Goal: Obtain resource: Obtain resource

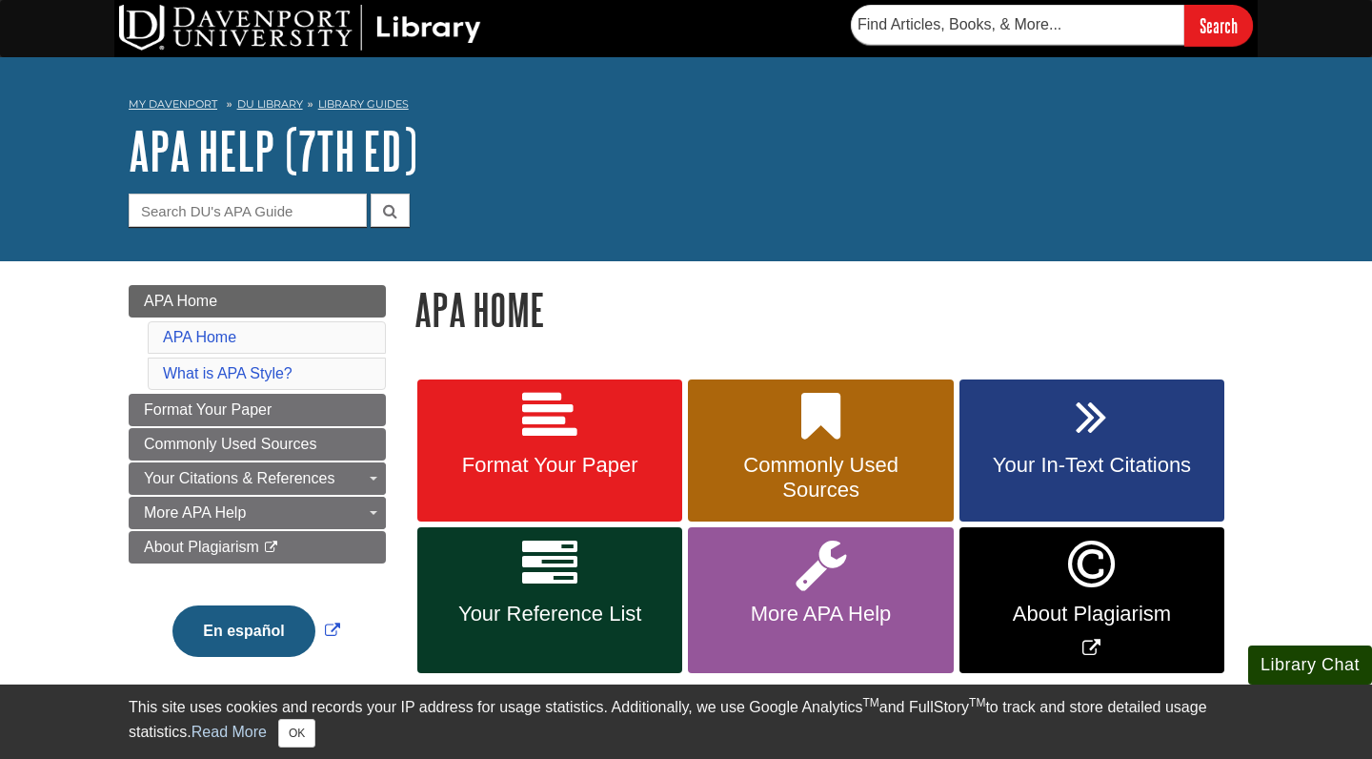
click at [1294, 674] on button "Library Chat" at bounding box center [1310, 664] width 124 height 39
click at [616, 468] on span "Format Your Paper" at bounding box center [550, 465] width 236 height 25
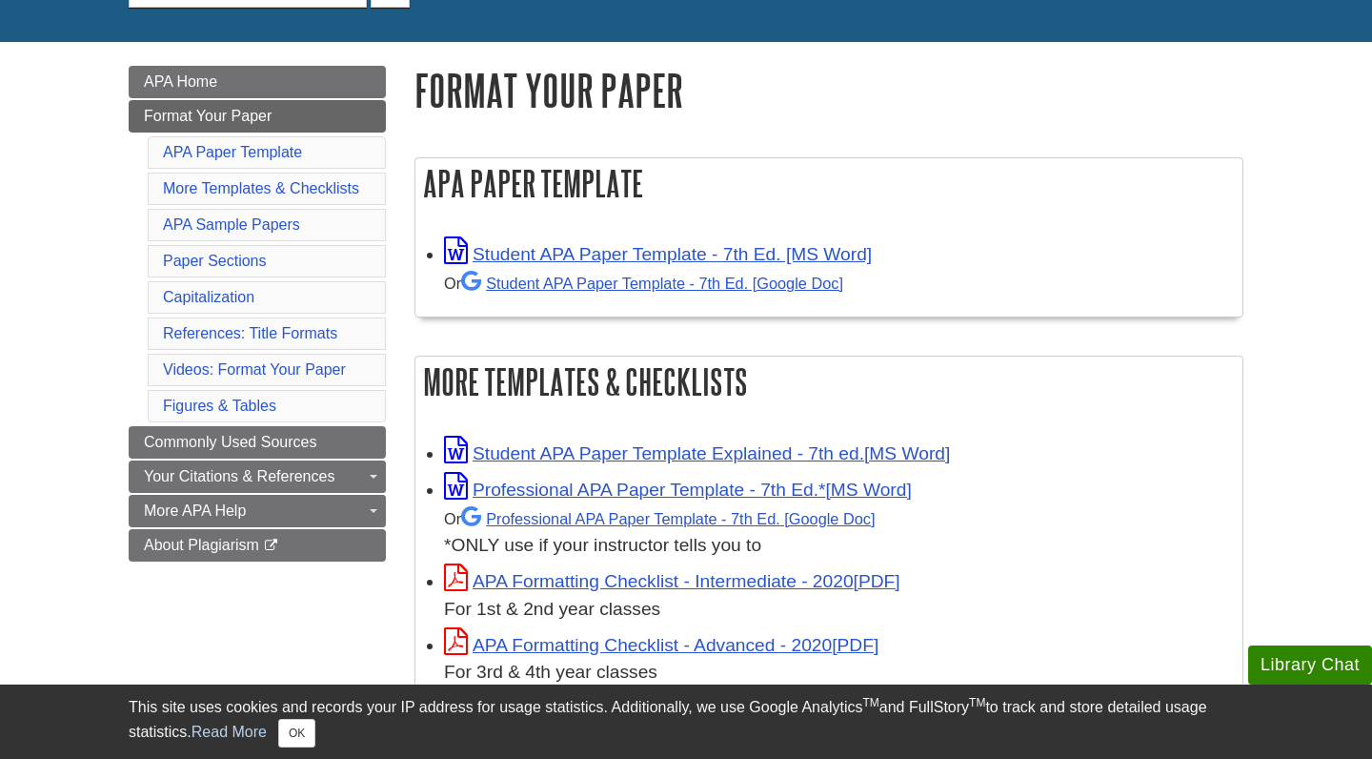
scroll to position [230, 0]
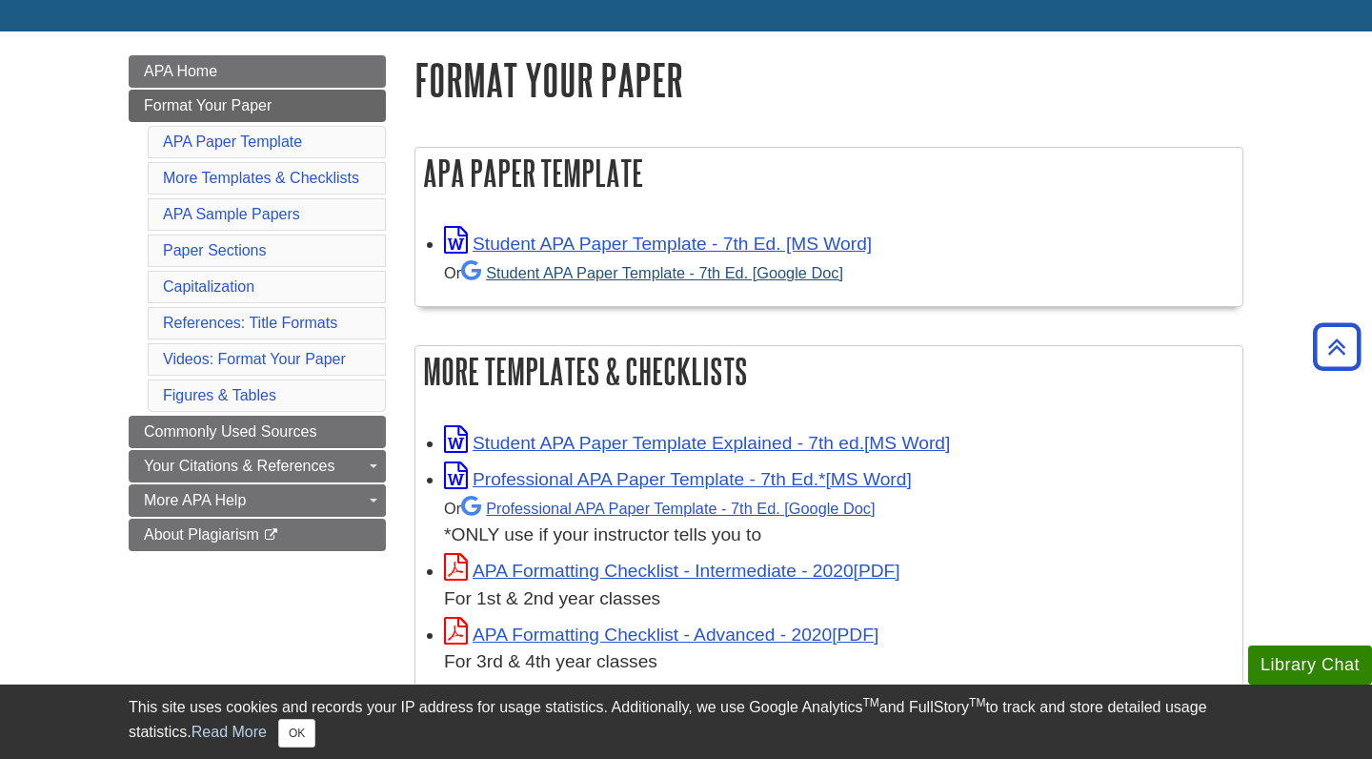
click at [711, 277] on link "Student APA Paper Template - 7th Ed. [Google Doc]" at bounding box center [652, 272] width 382 height 17
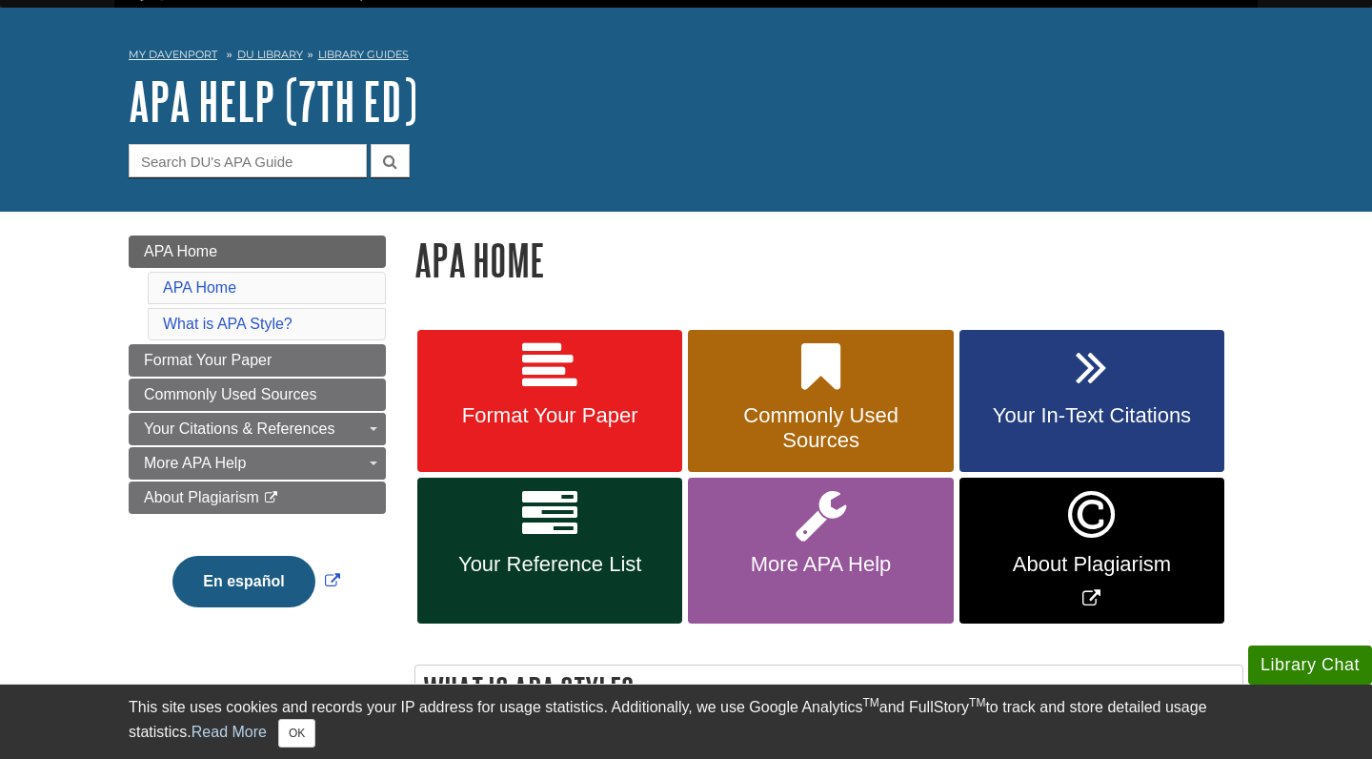
scroll to position [53, 0]
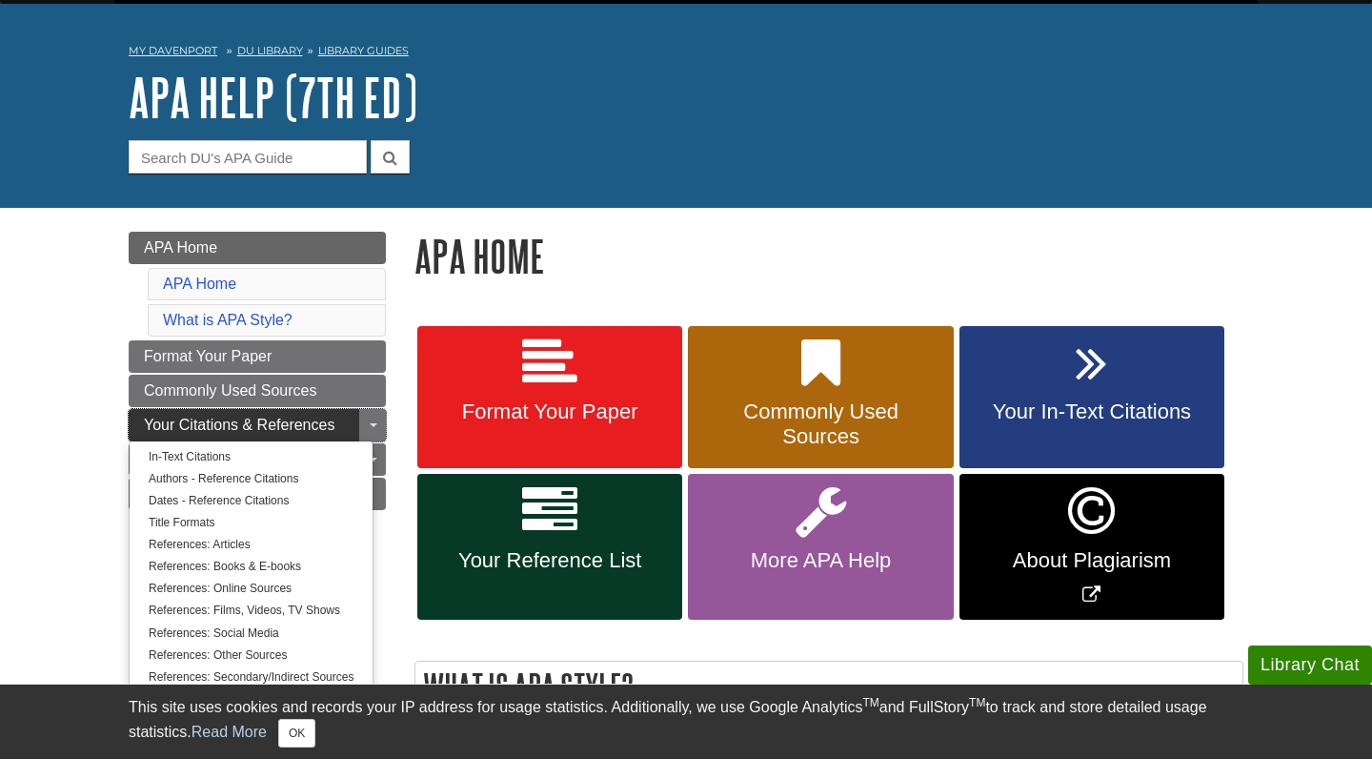
click at [348, 421] on link "Your Citations & References" at bounding box center [257, 425] width 257 height 32
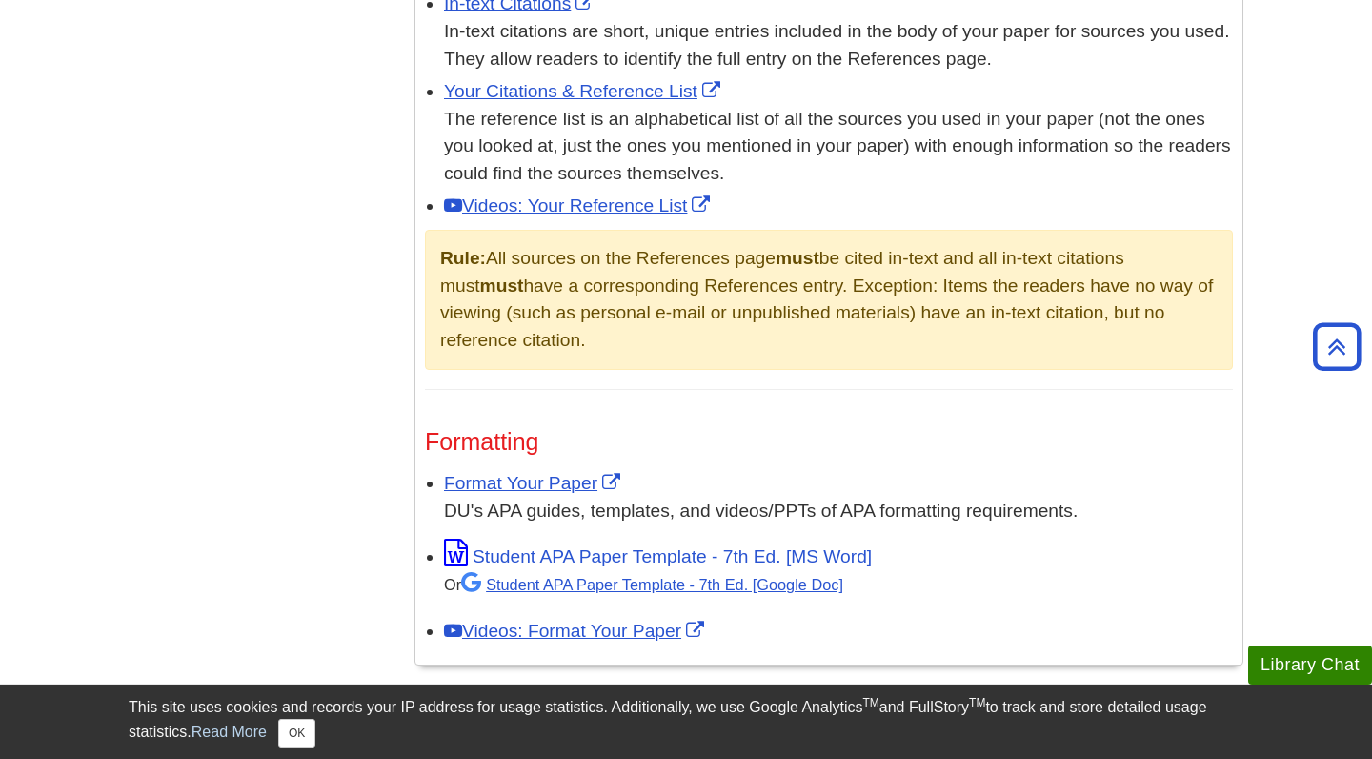
scroll to position [1221, 0]
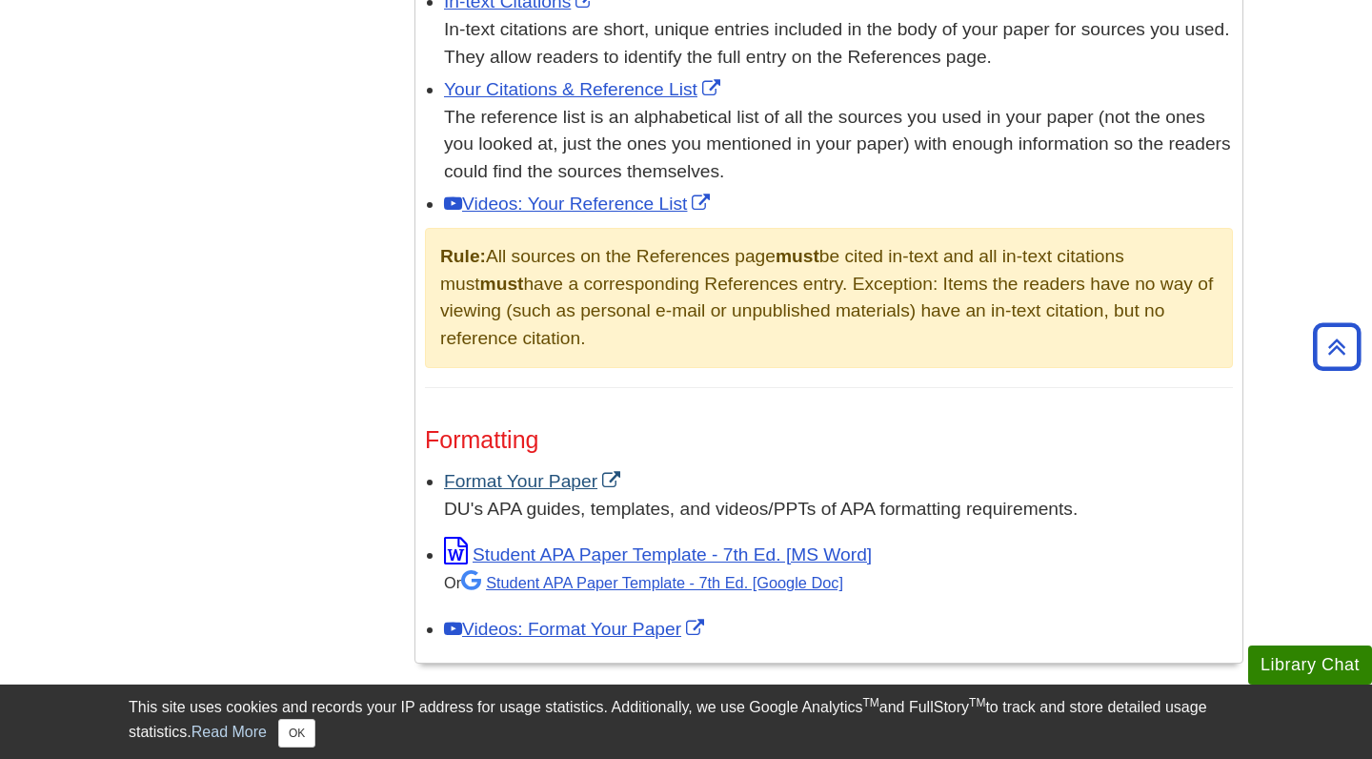
click at [483, 476] on link "Format Your Paper" at bounding box center [534, 481] width 181 height 20
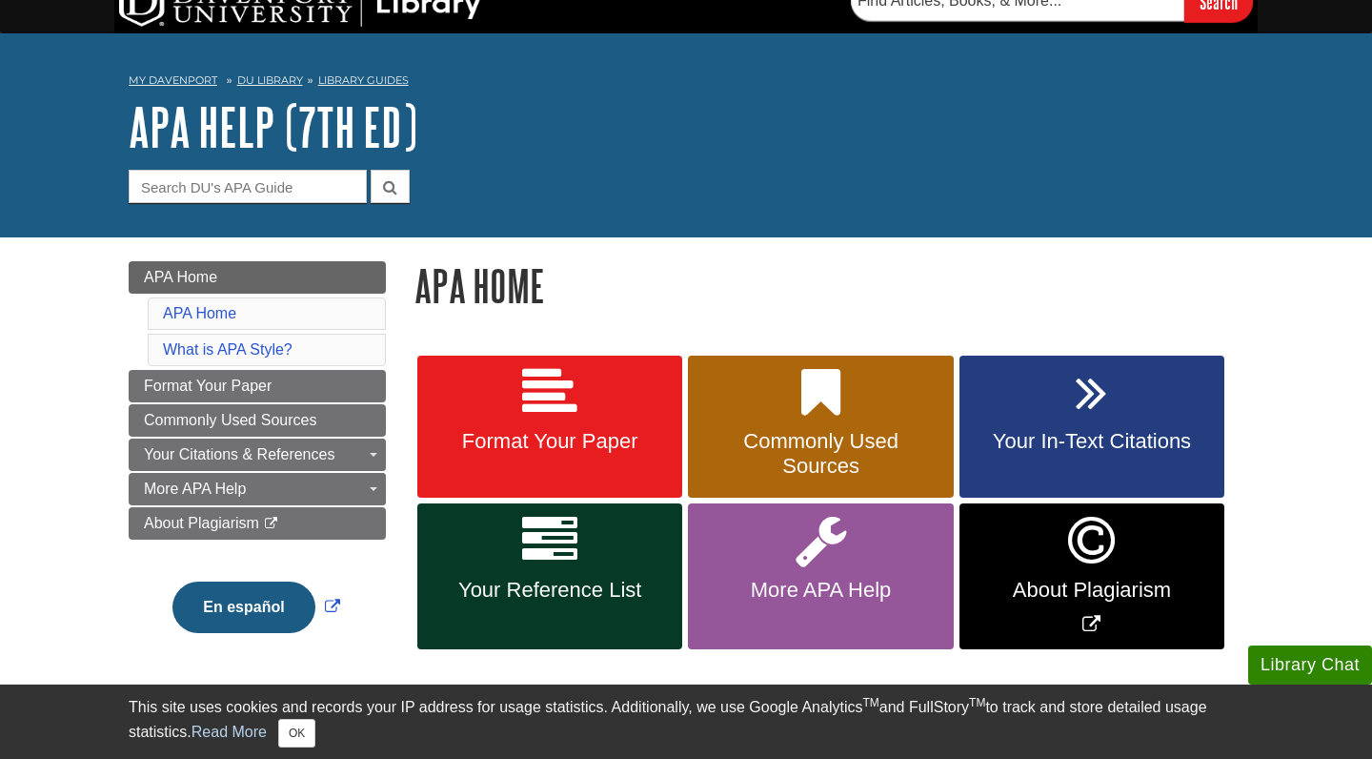
scroll to position [30, 0]
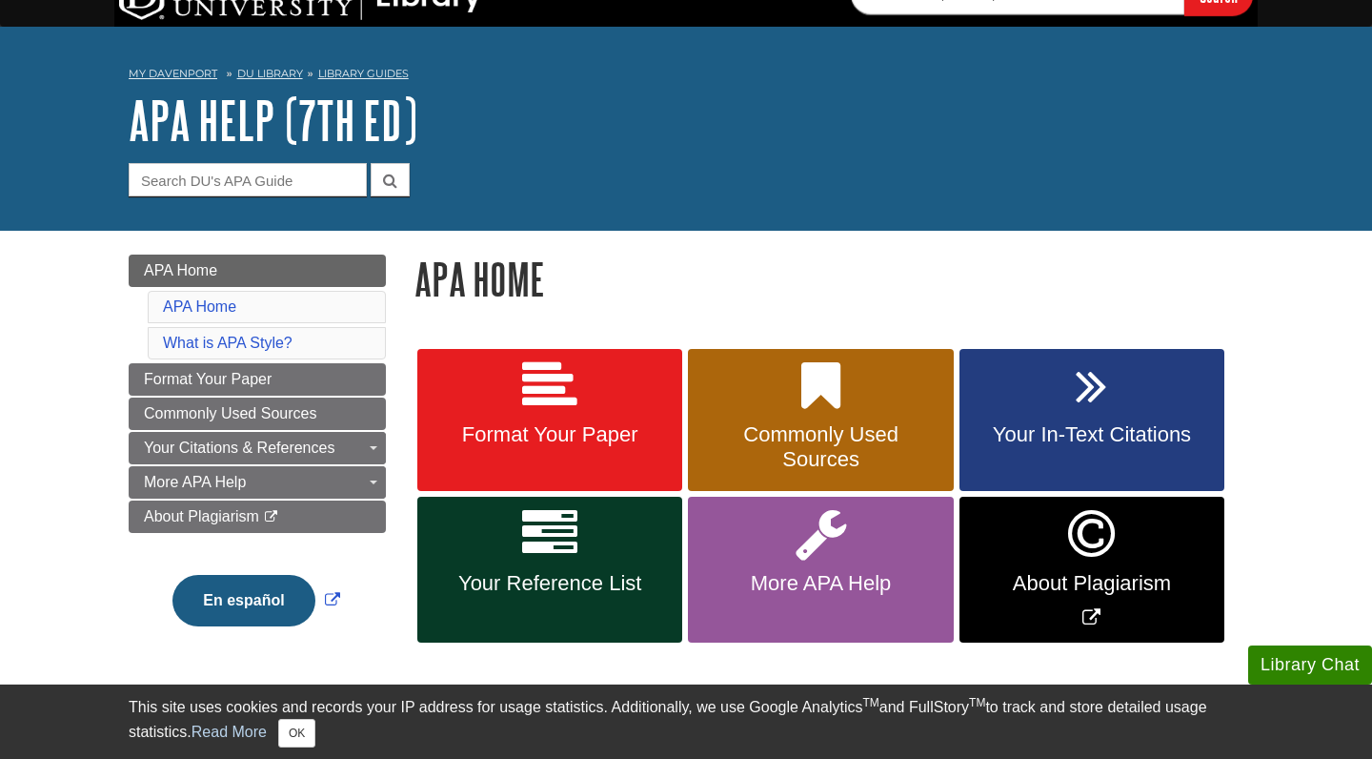
click at [308, 307] on li "APA Home" at bounding box center [267, 307] width 238 height 32
click at [307, 306] on li "APA Home" at bounding box center [267, 307] width 238 height 32
click at [182, 307] on link "APA Home" at bounding box center [199, 306] width 73 height 16
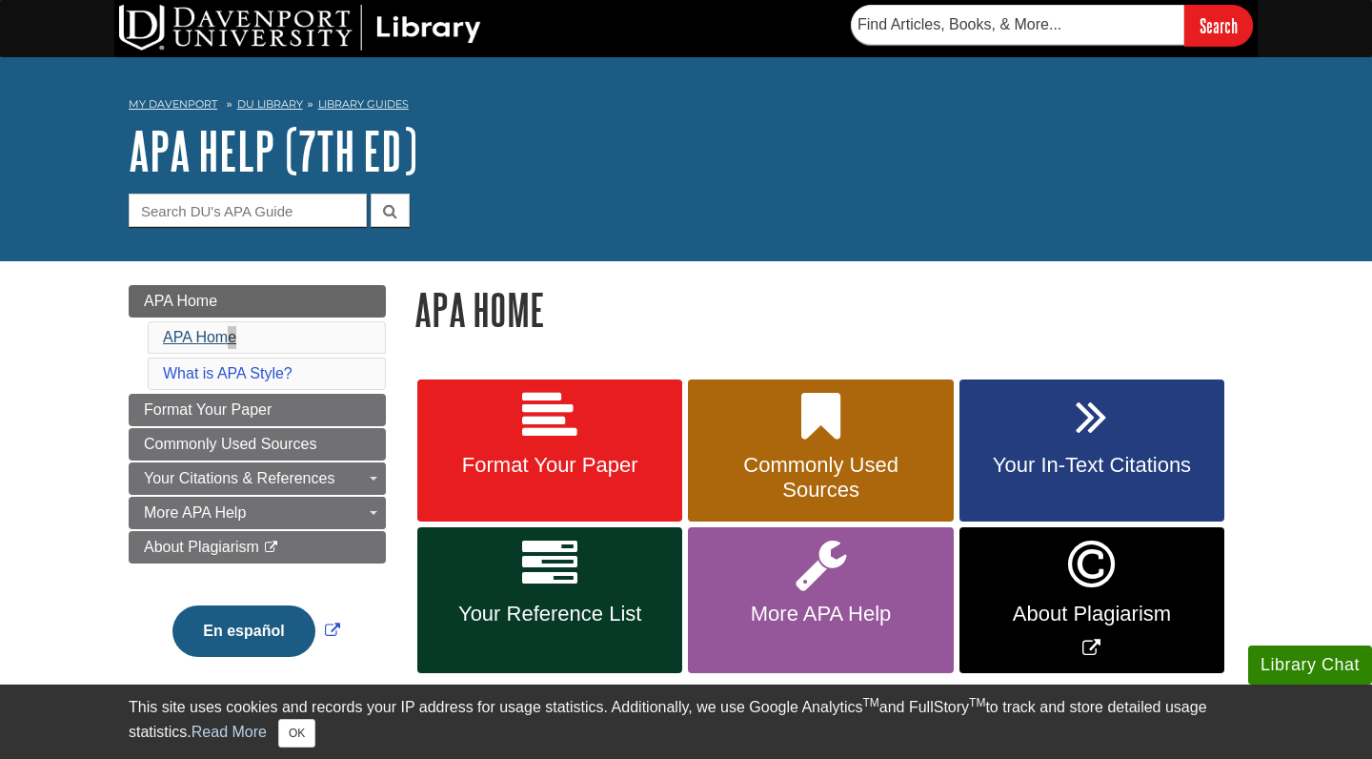
drag, startPoint x: 240, startPoint y: 331, endPoint x: 224, endPoint y: 334, distance: 16.5
click at [228, 333] on li "APA Home" at bounding box center [267, 337] width 238 height 32
click at [224, 334] on link "APA Home" at bounding box center [199, 337] width 73 height 16
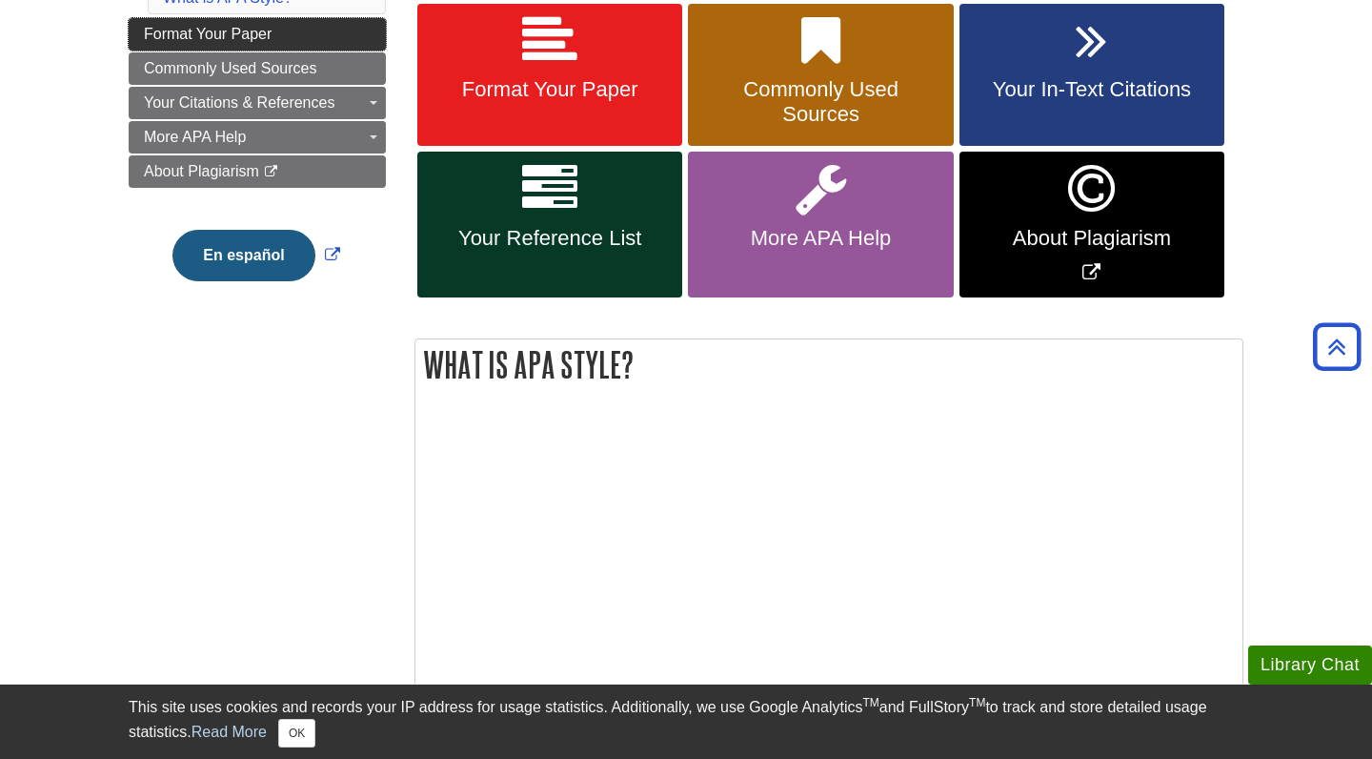
click at [262, 33] on span "Format Your Paper" at bounding box center [208, 34] width 128 height 16
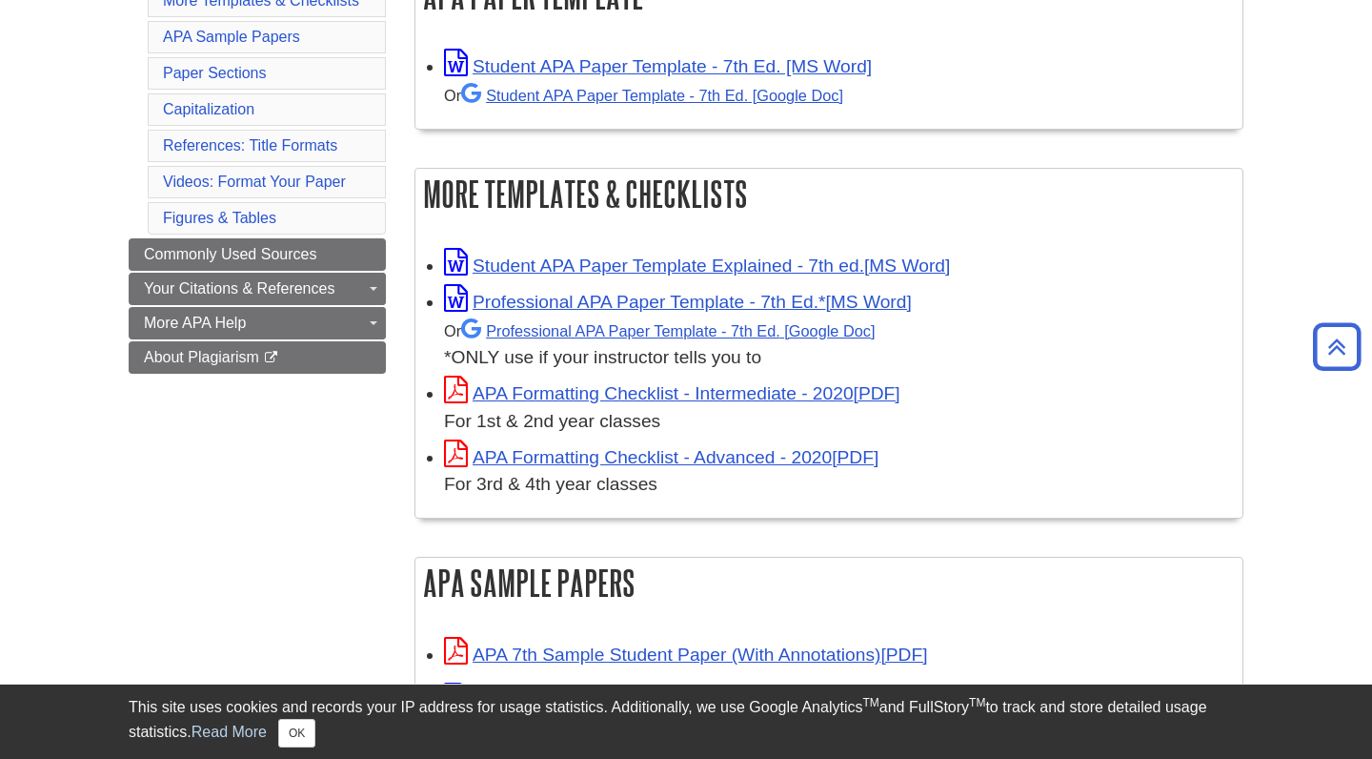
scroll to position [375, 0]
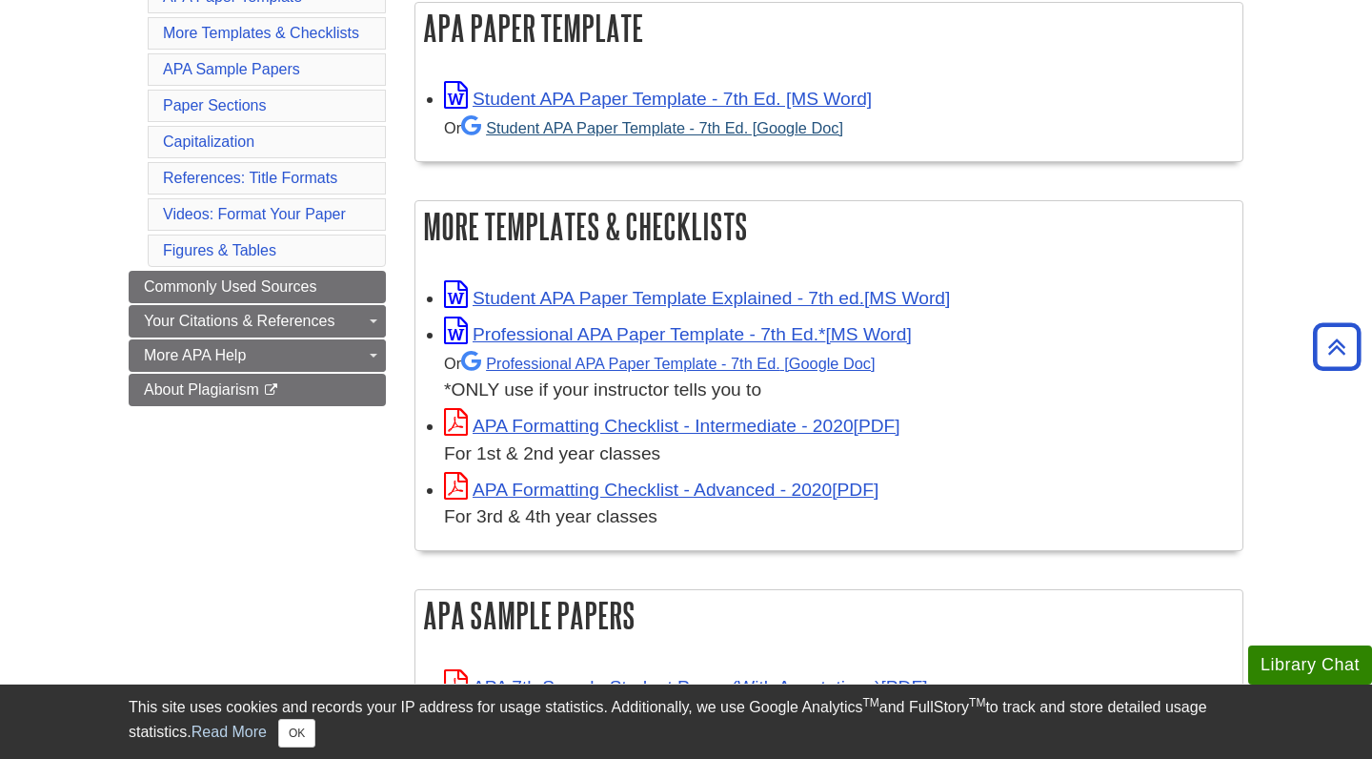
click at [594, 130] on link "Student APA Paper Template - 7th Ed. [Google Doc]" at bounding box center [652, 127] width 382 height 17
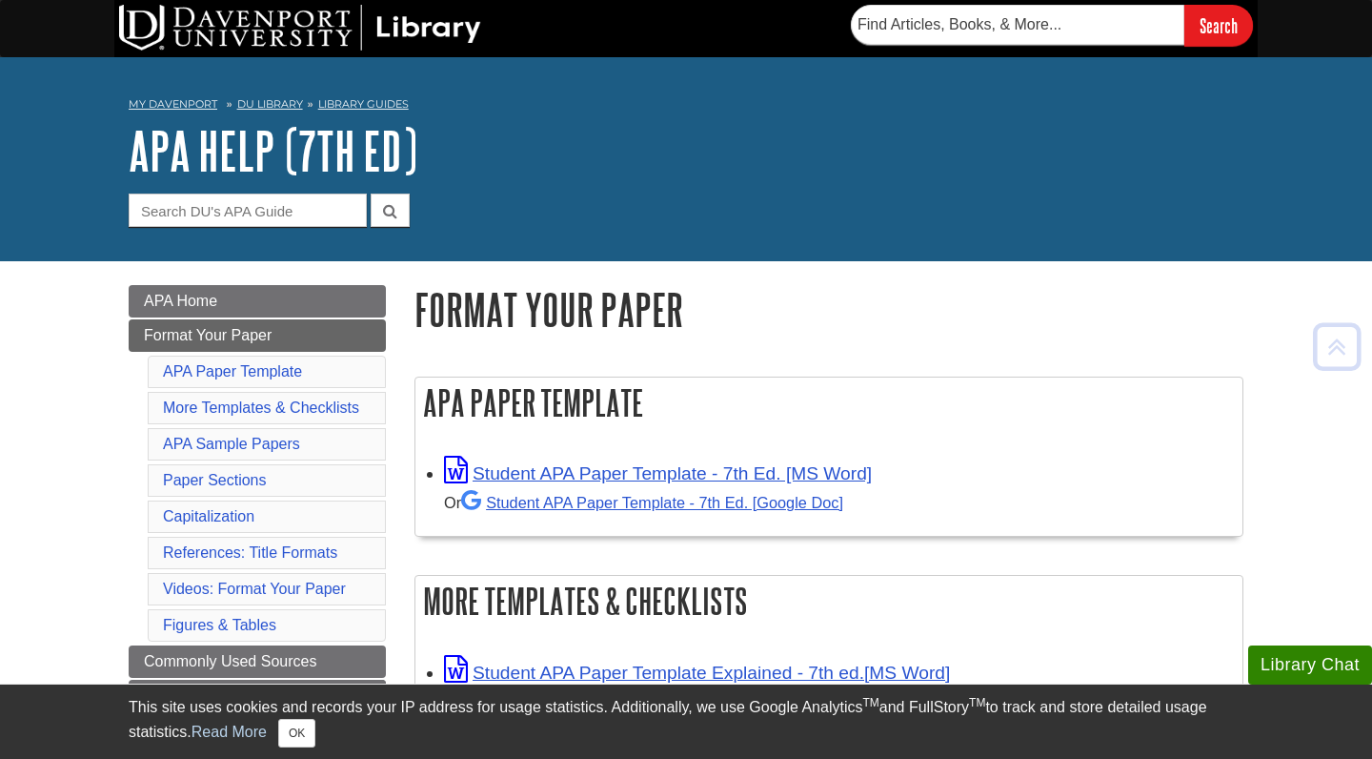
scroll to position [0, 0]
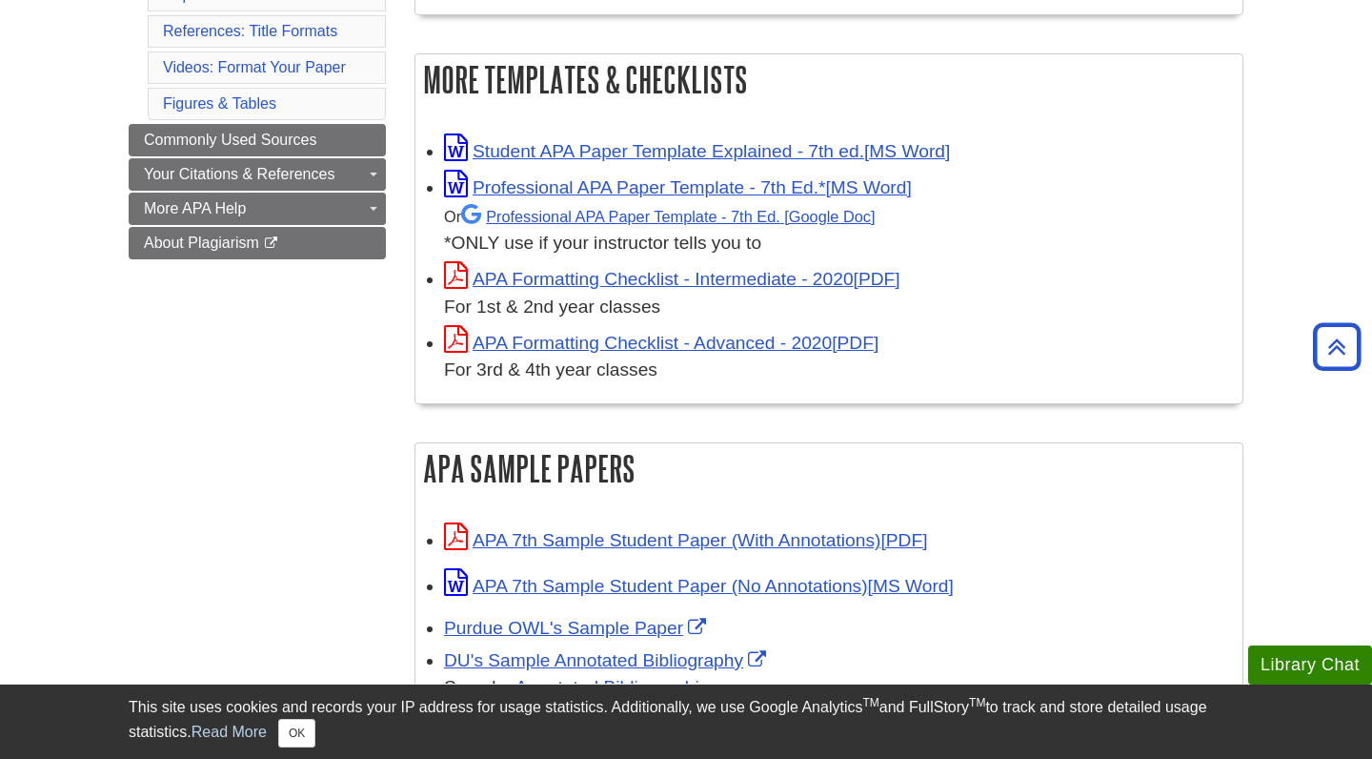
scroll to position [576, 0]
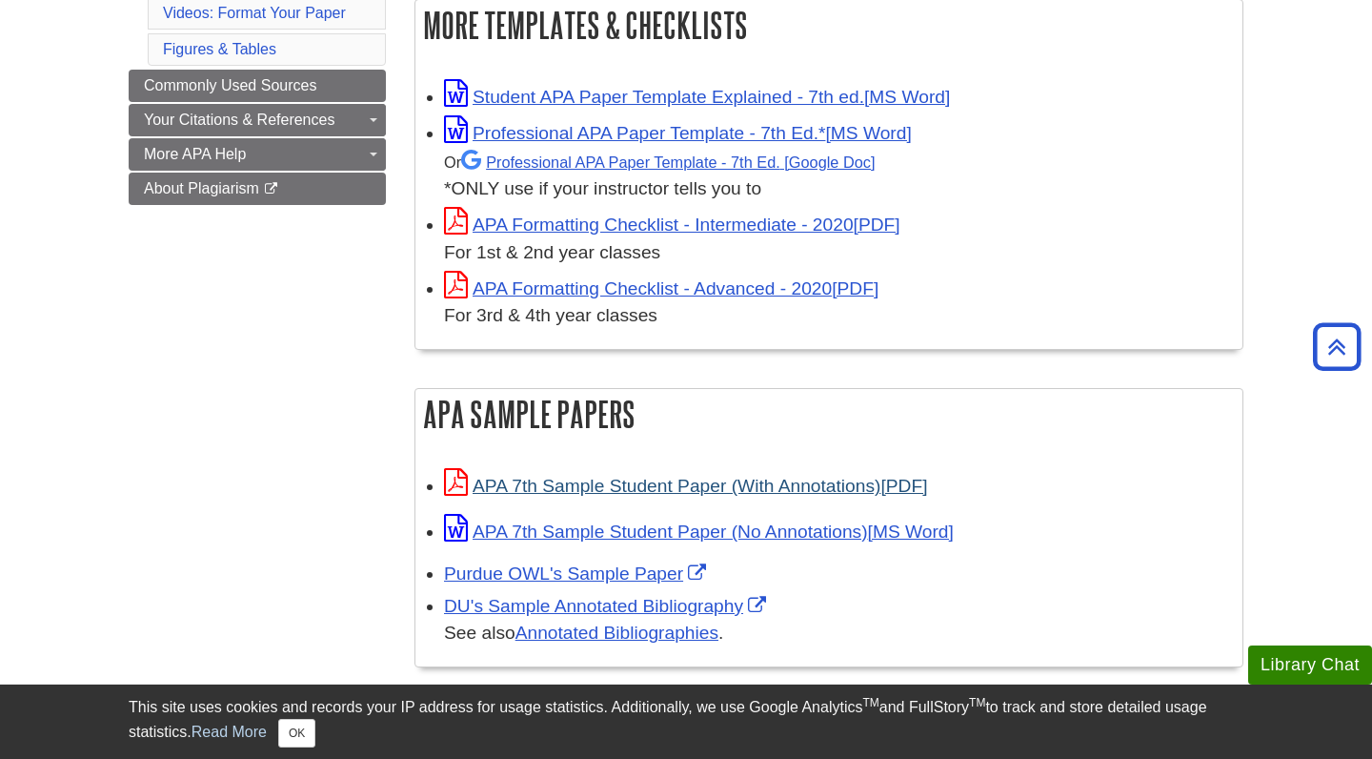
click at [558, 489] on link "APA 7th Sample Student Paper (With Annotations)" at bounding box center [685, 486] width 483 height 20
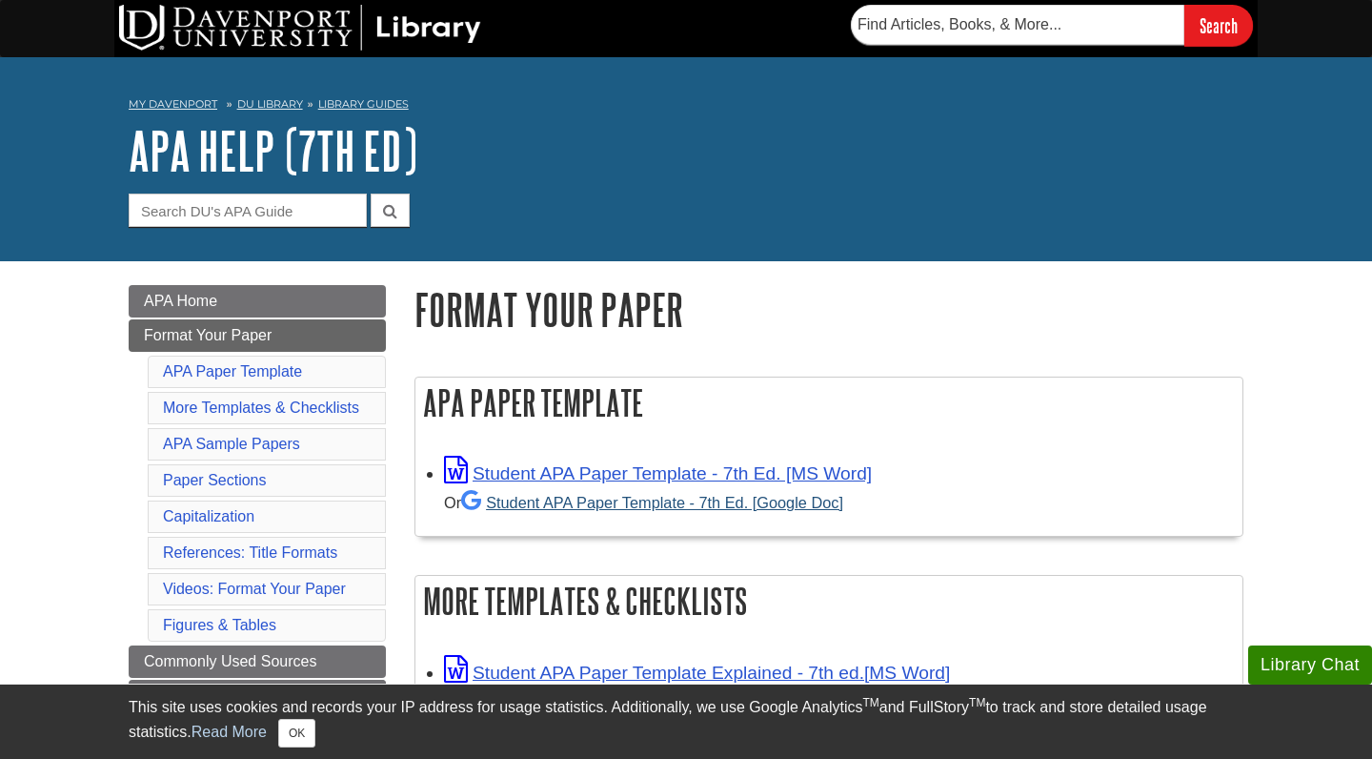
scroll to position [0, 0]
click at [563, 476] on link "Student APA Paper Template - 7th Ed. [MS Word]" at bounding box center [658, 473] width 428 height 20
click at [573, 509] on link "Student APA Paper Template - 7th Ed. [Google Doc]" at bounding box center [652, 502] width 382 height 17
